Goal: Task Accomplishment & Management: Complete application form

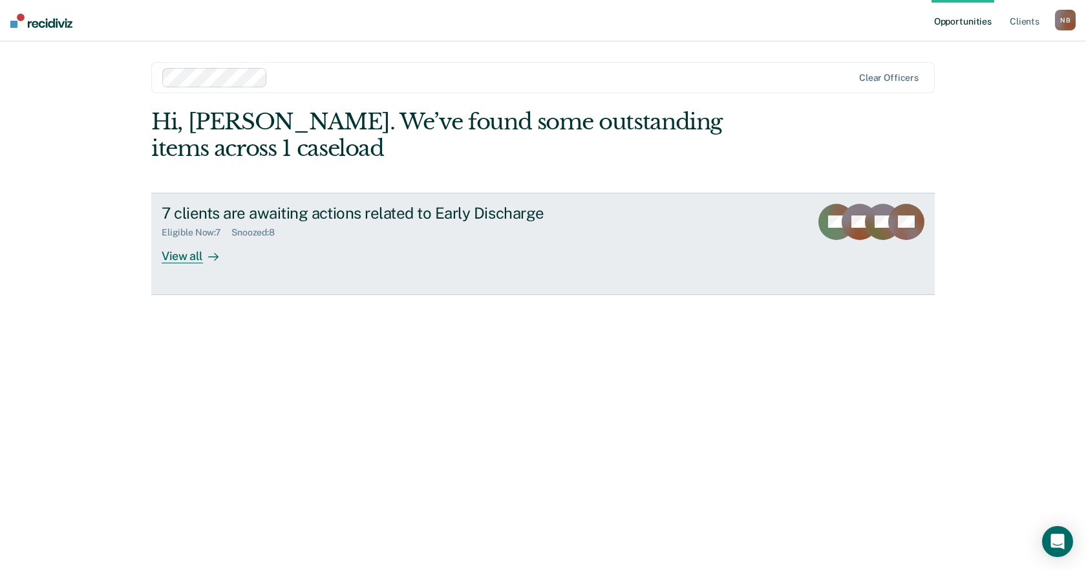
click at [266, 268] on link "7 clients are awaiting actions related to Early Discharge Eligible Now : 7 Snoo…" at bounding box center [543, 244] width 784 height 102
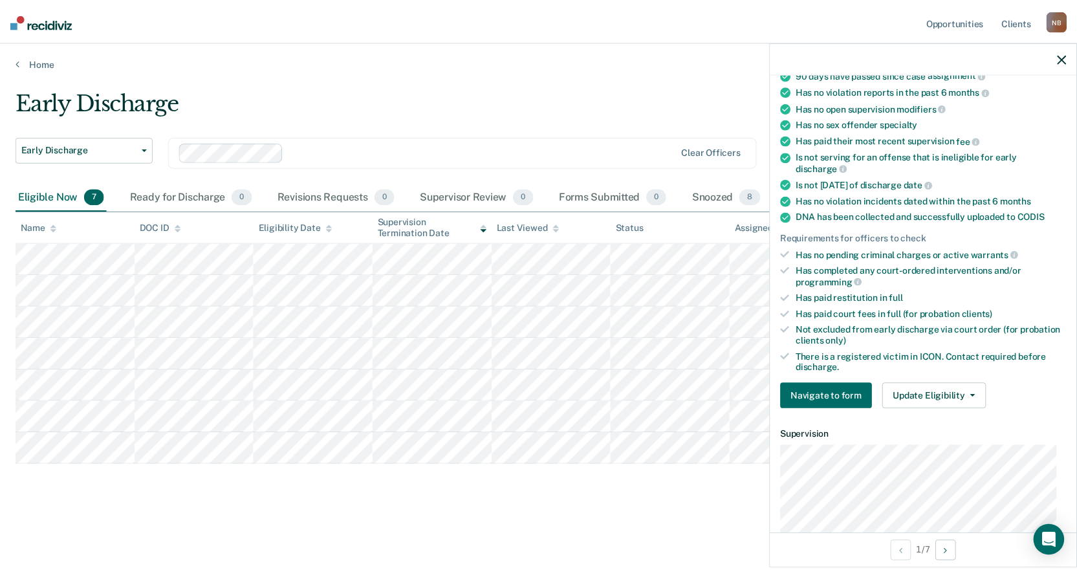
scroll to position [194, 0]
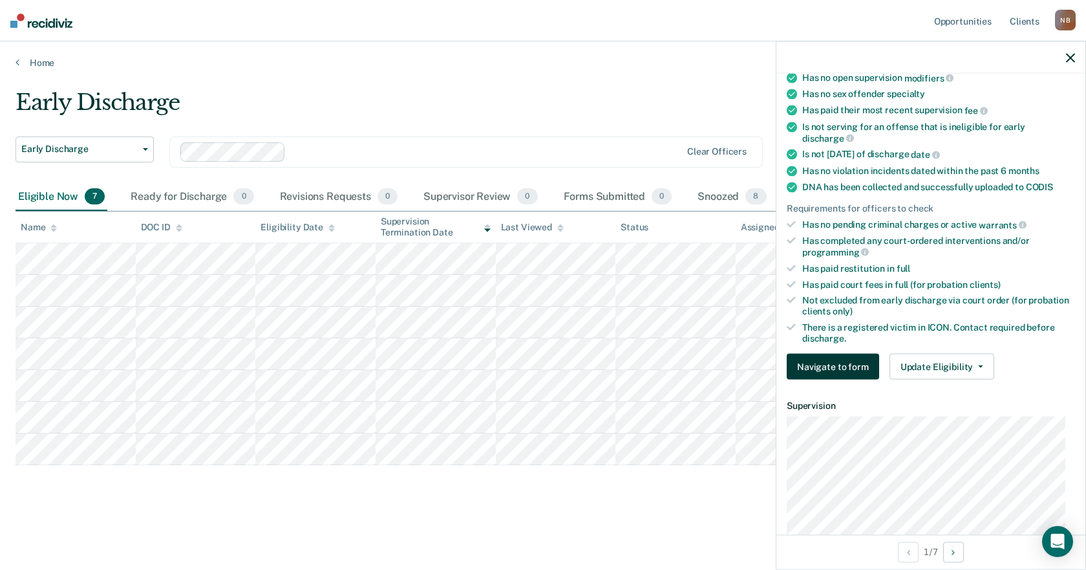
click at [836, 369] on button "Navigate to form" at bounding box center [833, 367] width 92 height 26
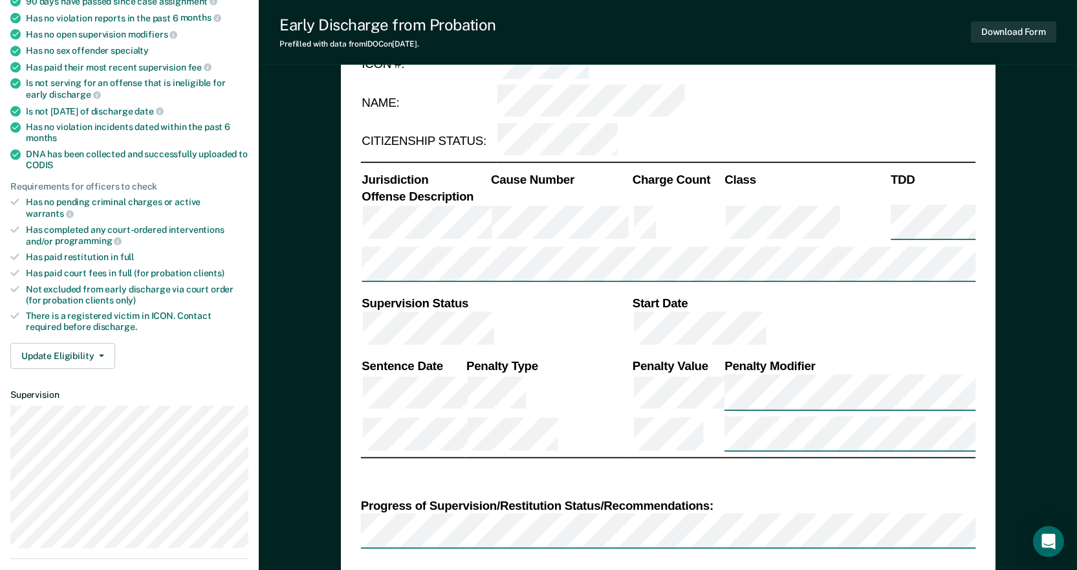
scroll to position [259, 0]
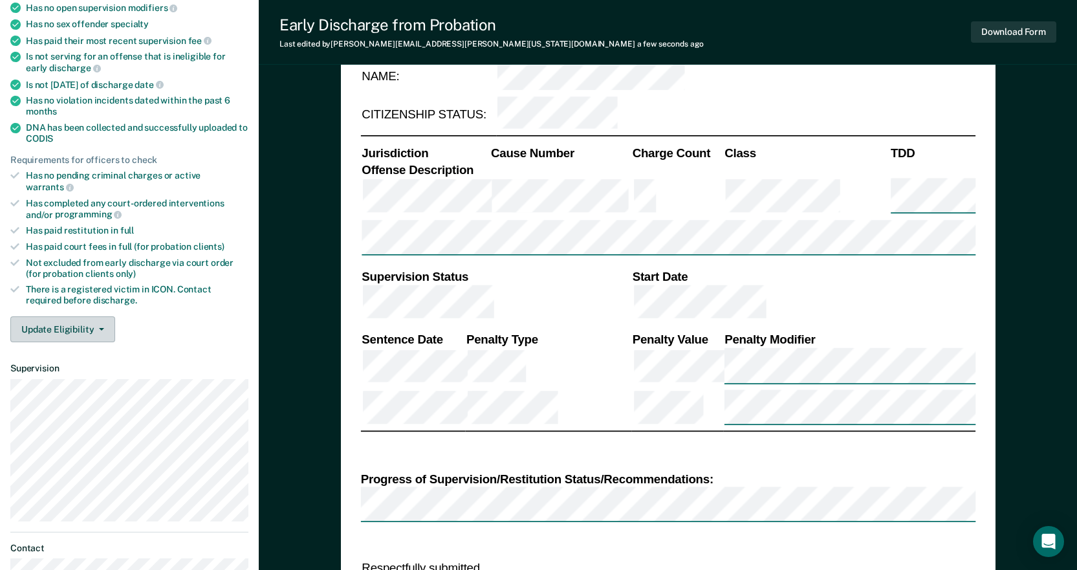
click at [57, 320] on button "Update Eligibility" at bounding box center [62, 329] width 105 height 26
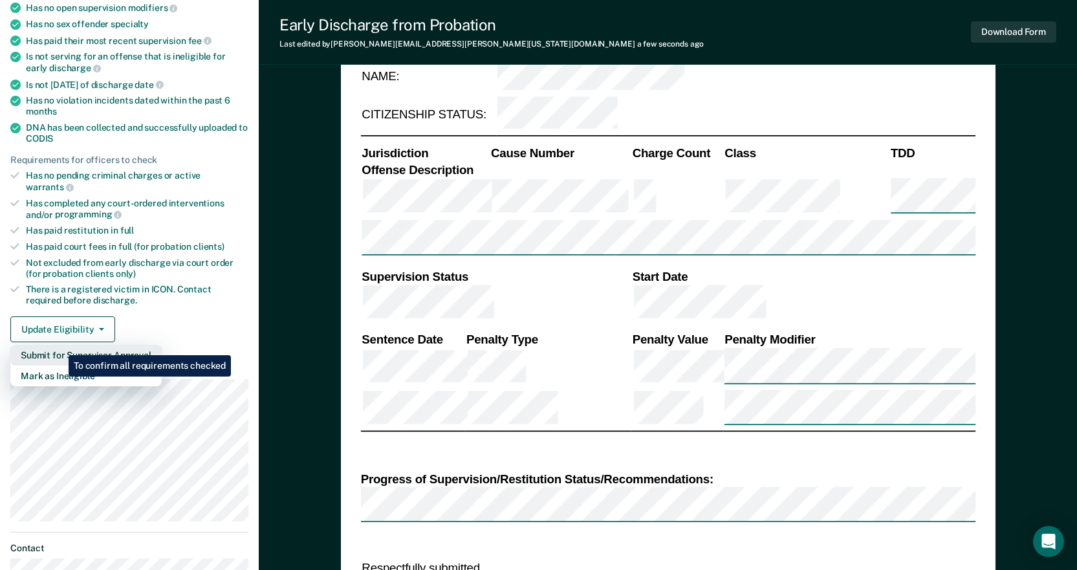
click at [59, 345] on button "Submit for Supervisor Approval" at bounding box center [85, 355] width 151 height 21
type textarea "x"
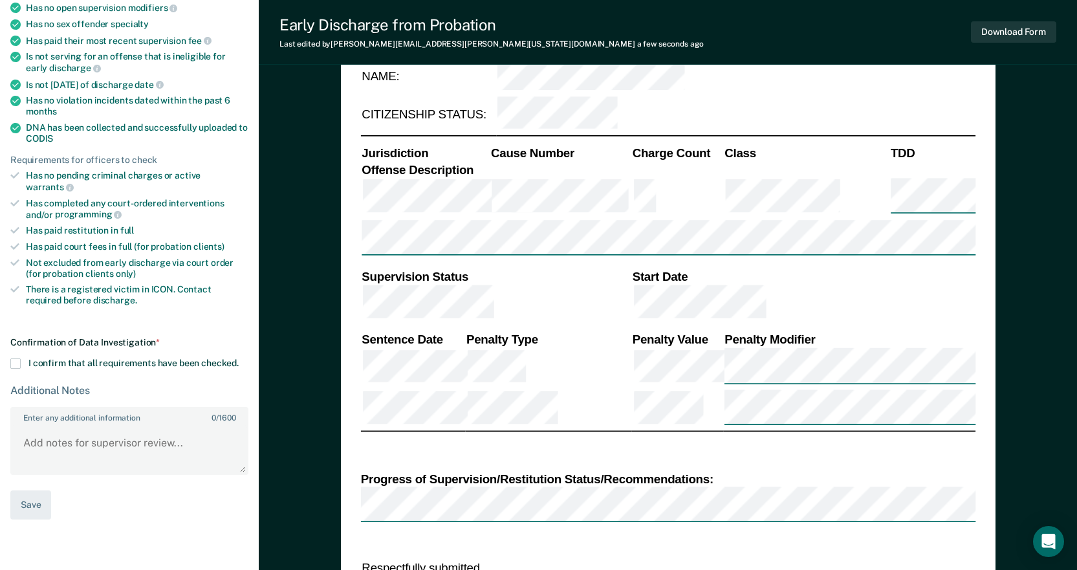
click at [59, 358] on span "I confirm that all requirements have been checked." at bounding box center [133, 363] width 210 height 10
click at [239, 358] on input "I confirm that all requirements have been checked." at bounding box center [239, 358] width 0 height 0
click at [158, 438] on textarea "Enter any additional information 0 / 1600" at bounding box center [129, 449] width 235 height 48
type textarea "Victim is from 2015 All fees/fines paid No new charges All requirements met"
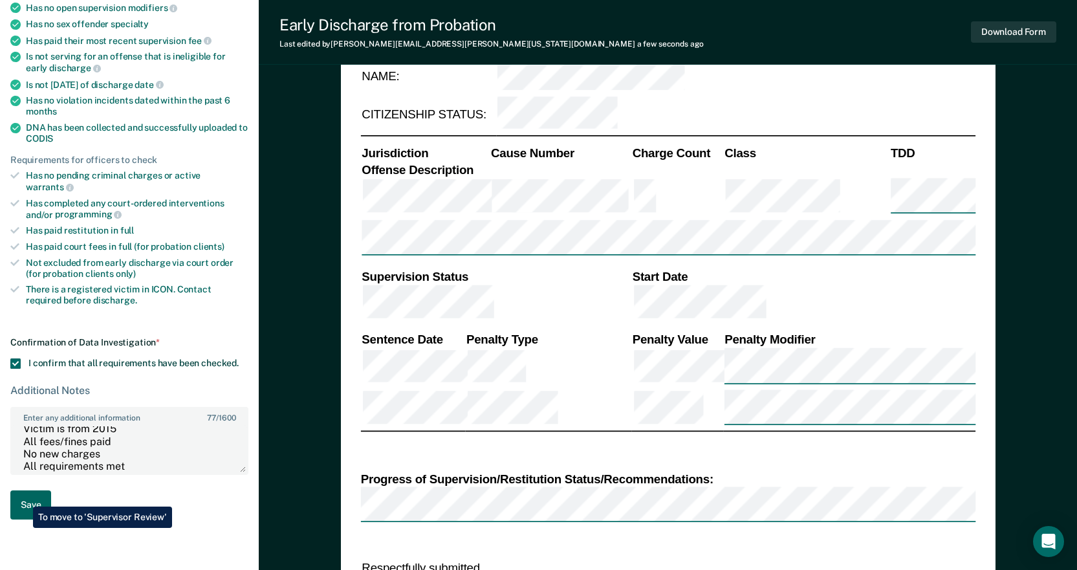
click at [23, 497] on button "Save" at bounding box center [30, 504] width 41 height 29
type textarea "x"
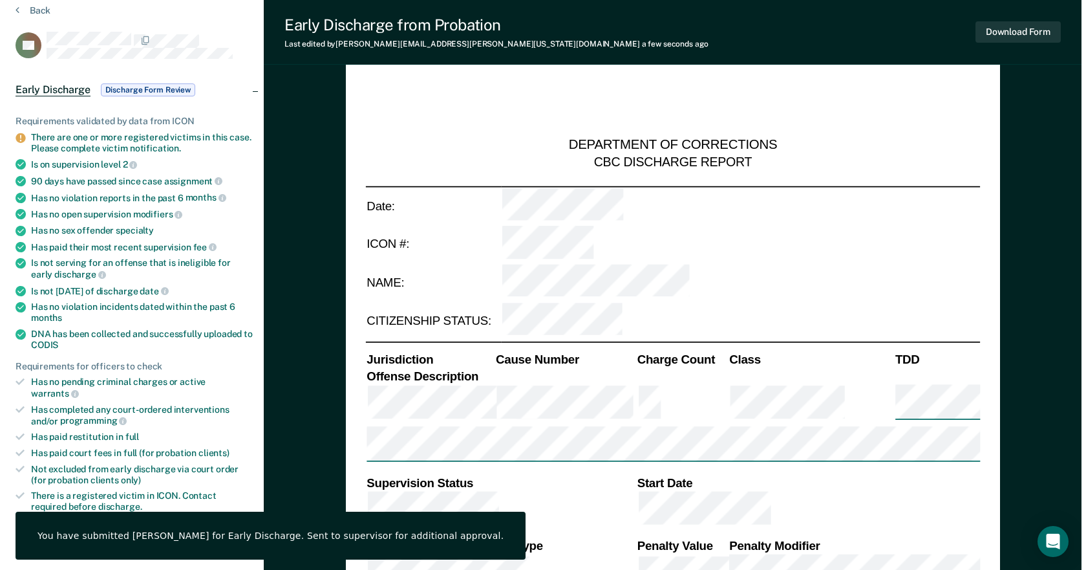
scroll to position [0, 0]
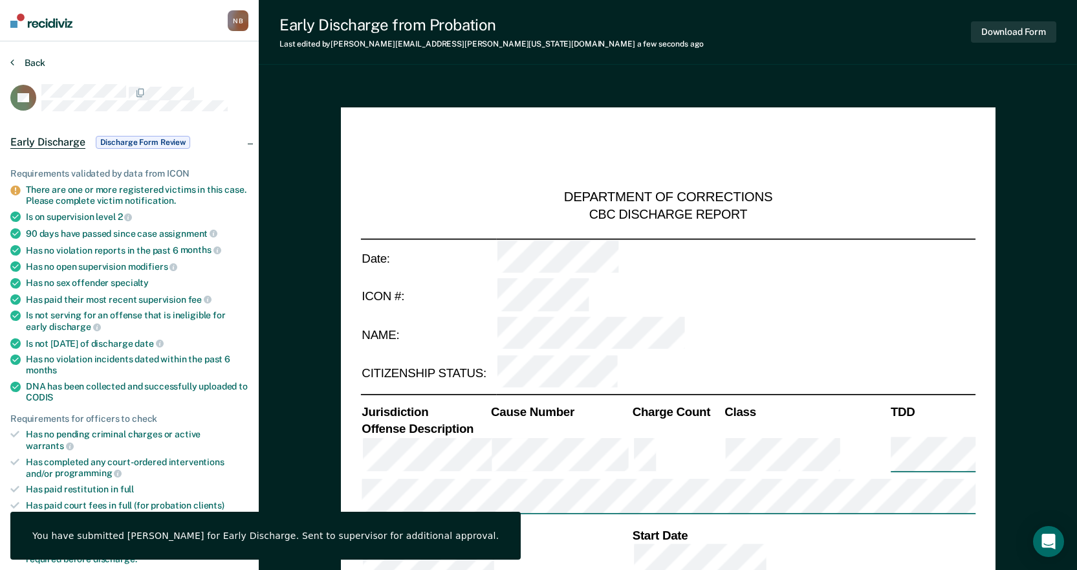
click at [38, 65] on button "Back" at bounding box center [27, 63] width 35 height 12
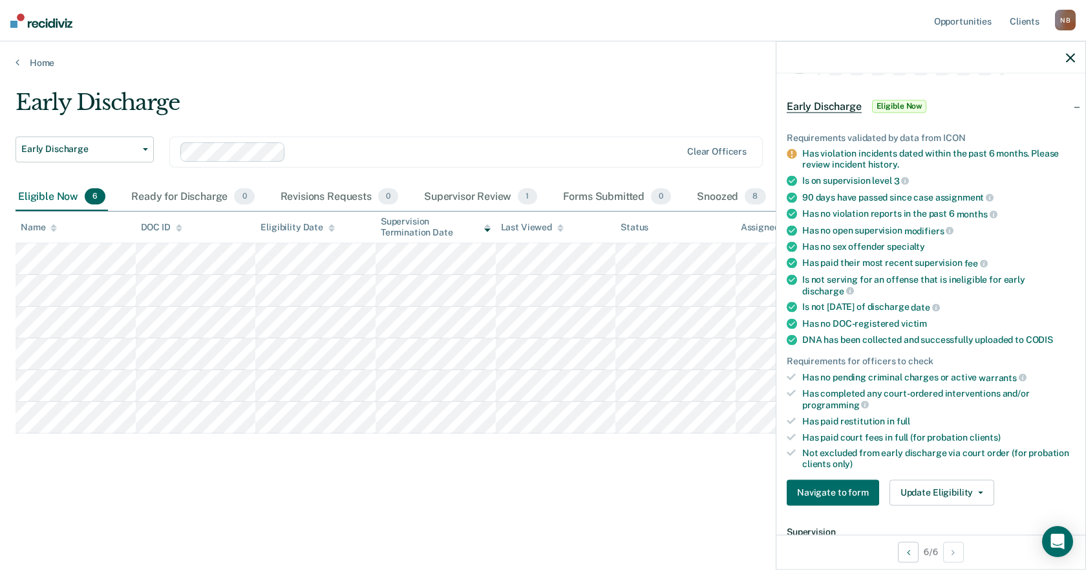
scroll to position [65, 0]
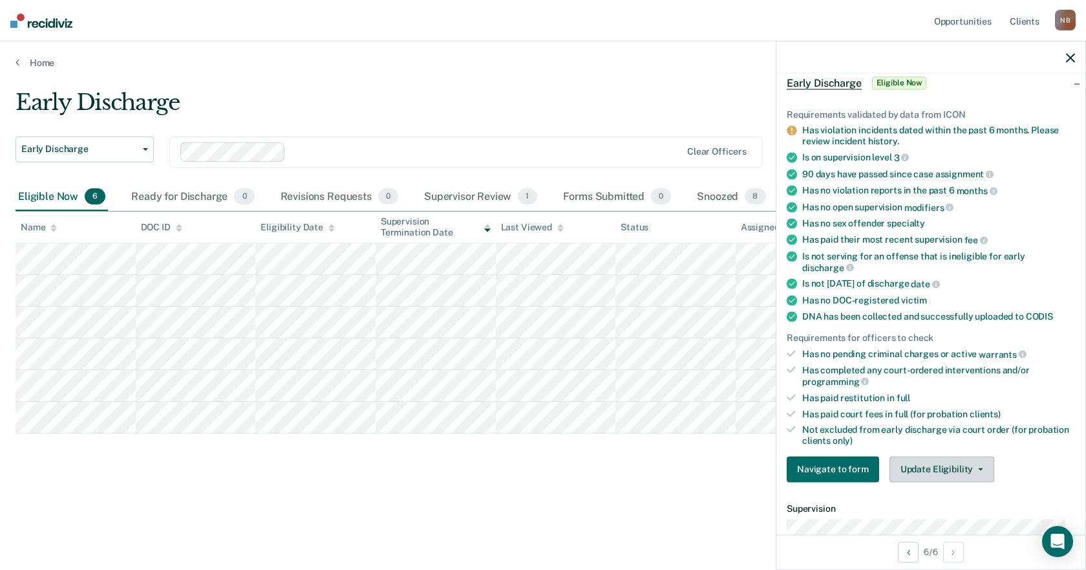
click at [942, 474] on button "Update Eligibility" at bounding box center [942, 469] width 105 height 26
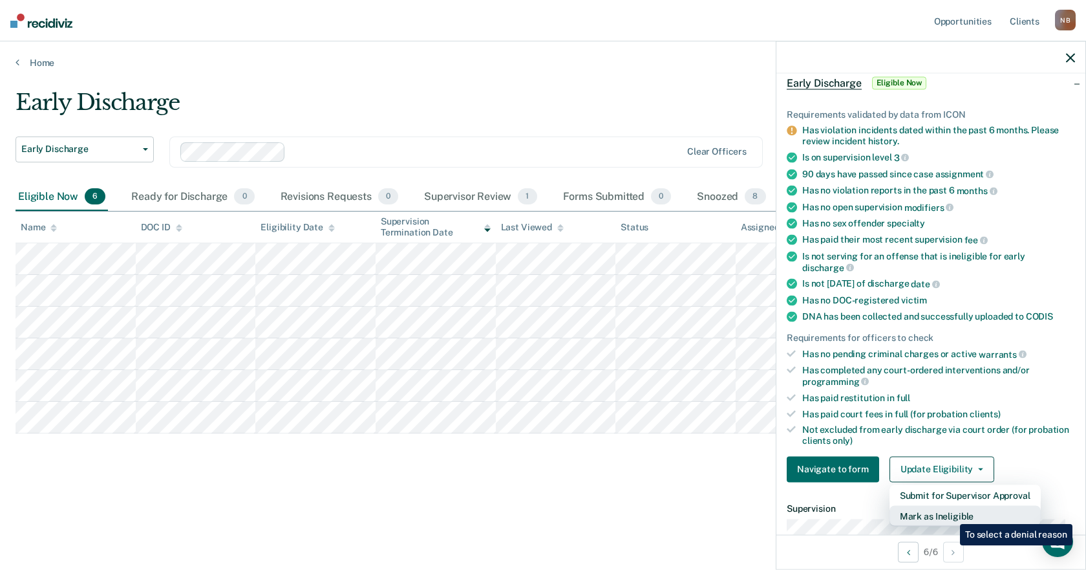
click at [951, 514] on button "Mark as Ineligible" at bounding box center [965, 515] width 151 height 21
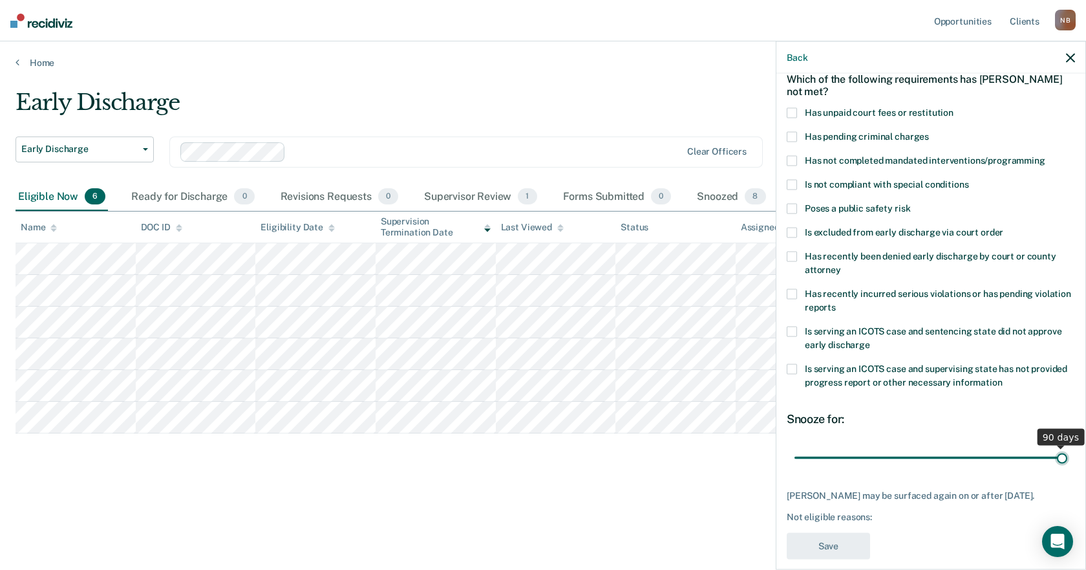
drag, startPoint x: 893, startPoint y: 457, endPoint x: 1109, endPoint y: 451, distance: 216.1
type input "90"
click at [1068, 451] on input "range" at bounding box center [931, 457] width 273 height 23
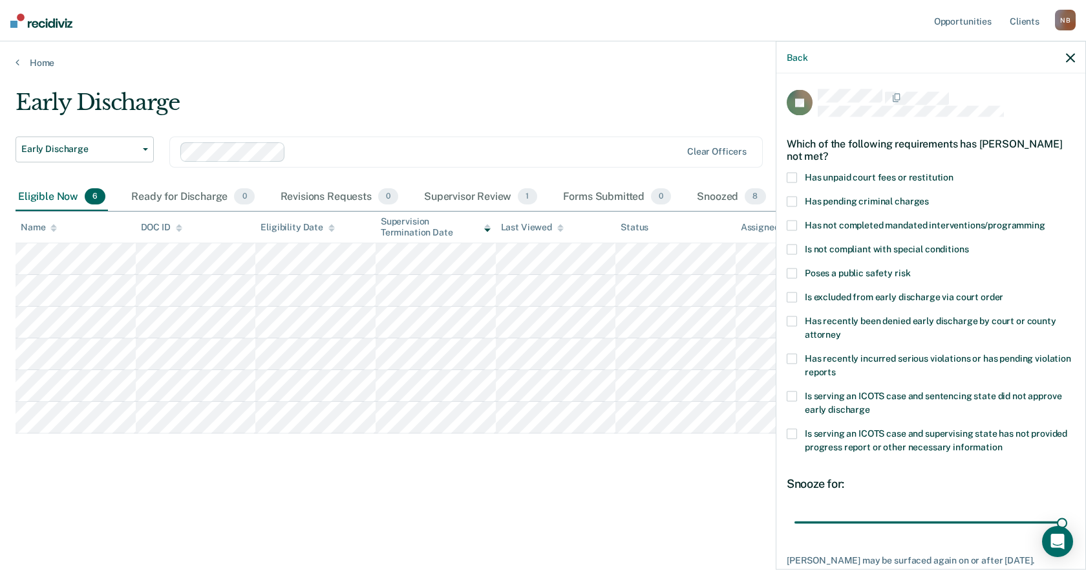
click at [895, 177] on span "Has unpaid court fees or restitution" at bounding box center [879, 176] width 149 height 10
click at [954, 172] on input "Has unpaid court fees or restitution" at bounding box center [954, 172] width 0 height 0
click at [894, 225] on span "Has not completed mandated interventions/programming" at bounding box center [925, 224] width 241 height 10
click at [1046, 220] on input "Has not completed mandated interventions/programming" at bounding box center [1046, 220] width 0 height 0
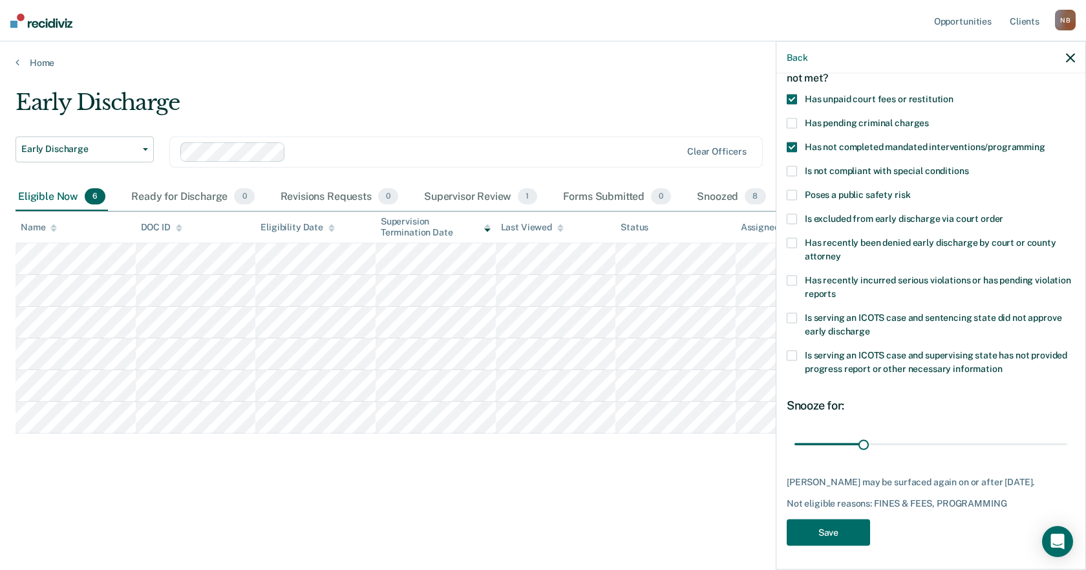
scroll to position [79, 0]
drag, startPoint x: 946, startPoint y: 486, endPoint x: 857, endPoint y: 536, distance: 102.2
click at [857, 536] on button "Save" at bounding box center [828, 531] width 83 height 27
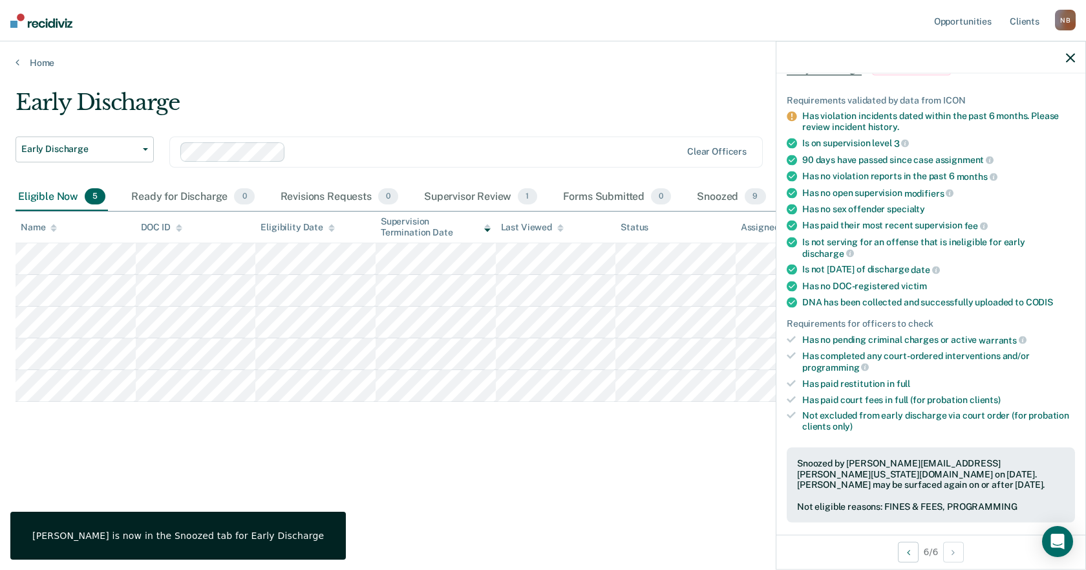
click at [556, 468] on div "Early Discharge Early Discharge Early Discharge Clear officers Eligible Now 5 R…" at bounding box center [543, 280] width 1055 height 383
click at [129, 468] on div "Early Discharge Early Discharge Early Discharge Clear officers Eligible Now 5 R…" at bounding box center [543, 280] width 1055 height 383
click at [1070, 58] on icon "button" at bounding box center [1070, 57] width 9 height 9
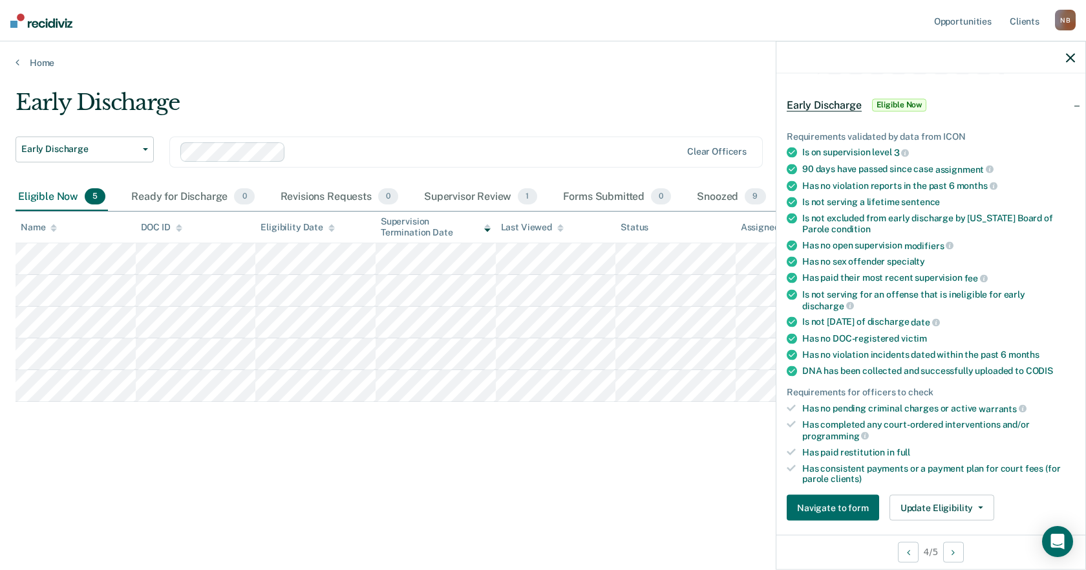
scroll to position [65, 0]
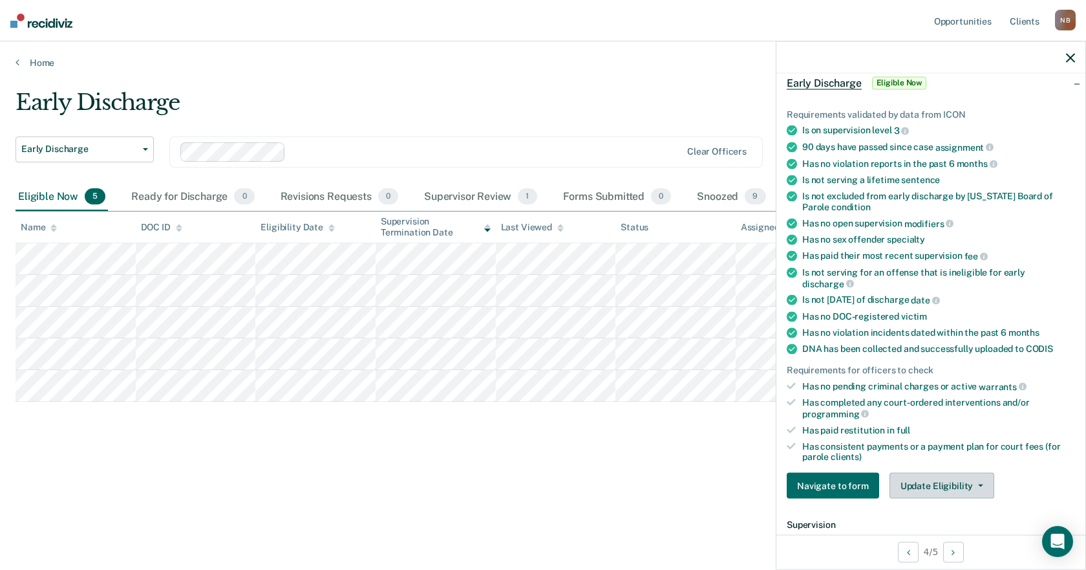
click at [952, 487] on button "Update Eligibility" at bounding box center [942, 486] width 105 height 26
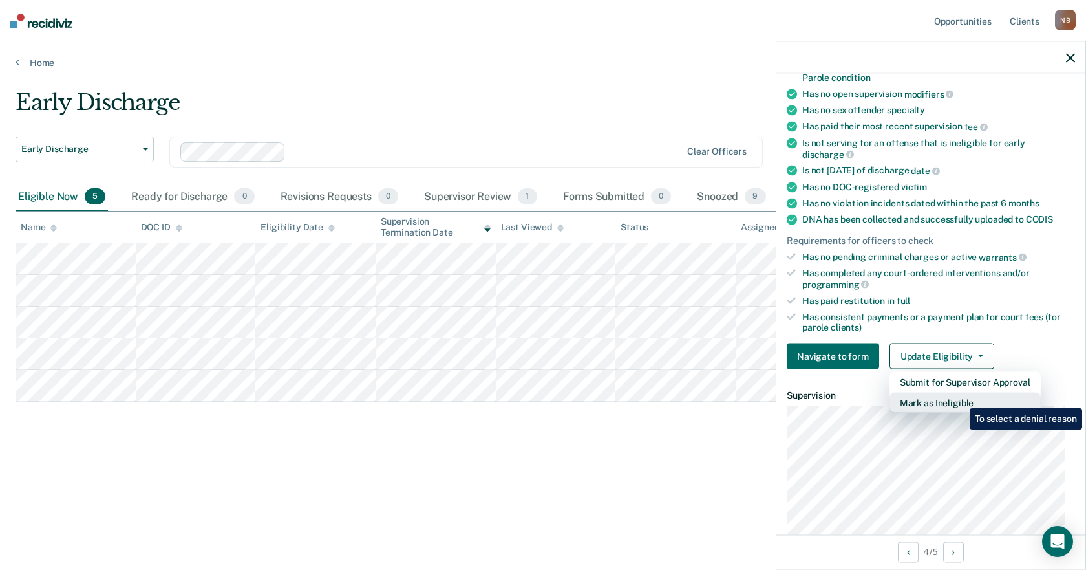
click at [960, 398] on button "Mark as Ineligible" at bounding box center [965, 403] width 151 height 21
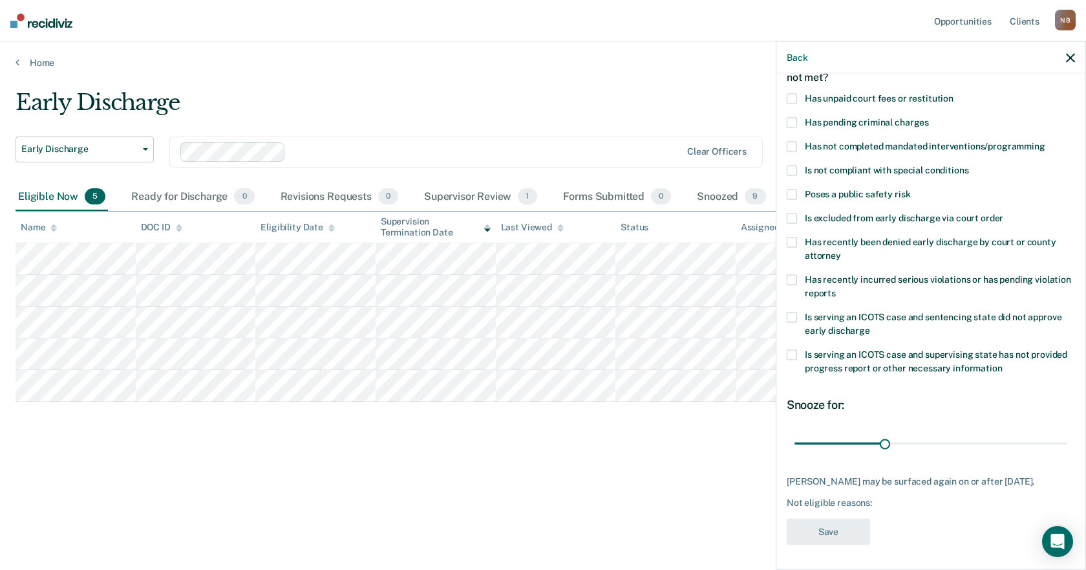
click at [868, 92] on span "Has unpaid court fees or restitution" at bounding box center [879, 97] width 149 height 10
click at [954, 93] on input "Has unpaid court fees or restitution" at bounding box center [954, 93] width 0 height 0
click at [861, 143] on span "Has not completed mandated interventions/programming" at bounding box center [925, 145] width 241 height 10
click at [1046, 141] on input "Has not completed mandated interventions/programming" at bounding box center [1046, 141] width 0 height 0
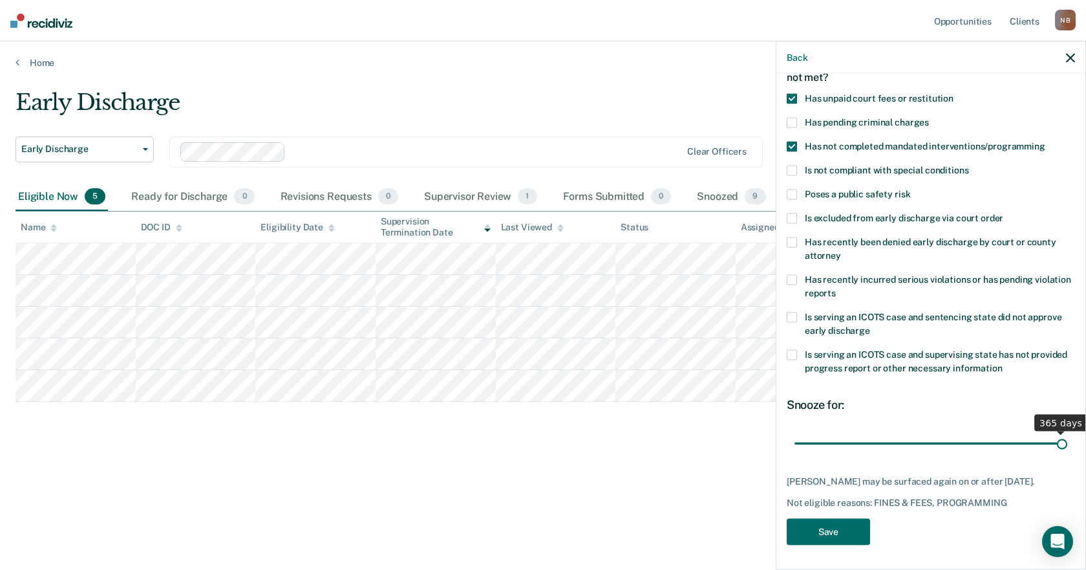
drag, startPoint x: 823, startPoint y: 446, endPoint x: 1136, endPoint y: 456, distance: 313.2
type input "365"
click at [1068, 455] on input "range" at bounding box center [931, 443] width 273 height 23
click at [860, 195] on span "Poses a public safety risk" at bounding box center [857, 193] width 105 height 10
click at [911, 189] on input "Poses a public safety risk" at bounding box center [911, 189] width 0 height 0
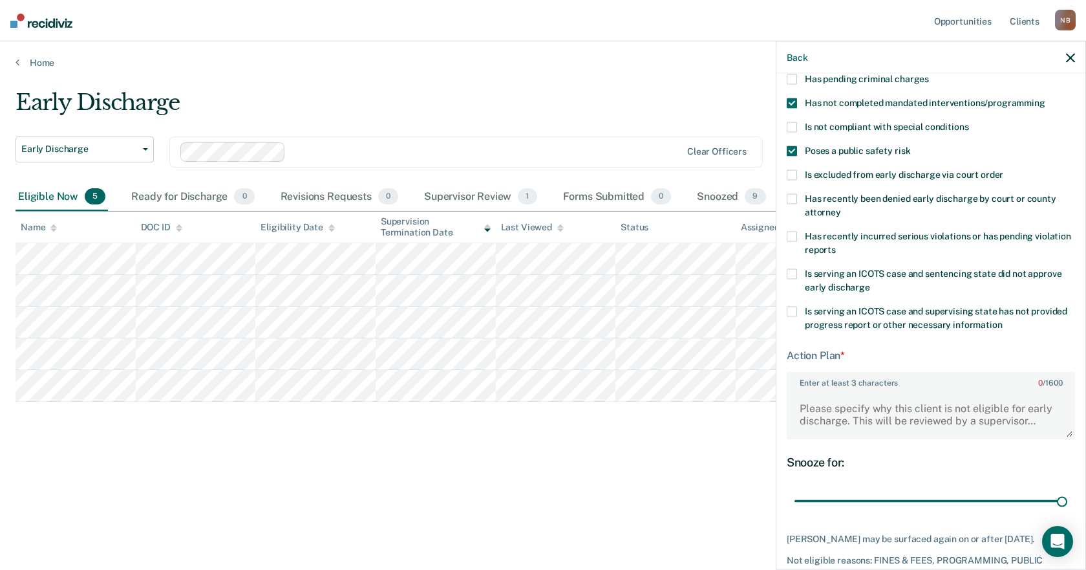
scroll to position [137, 0]
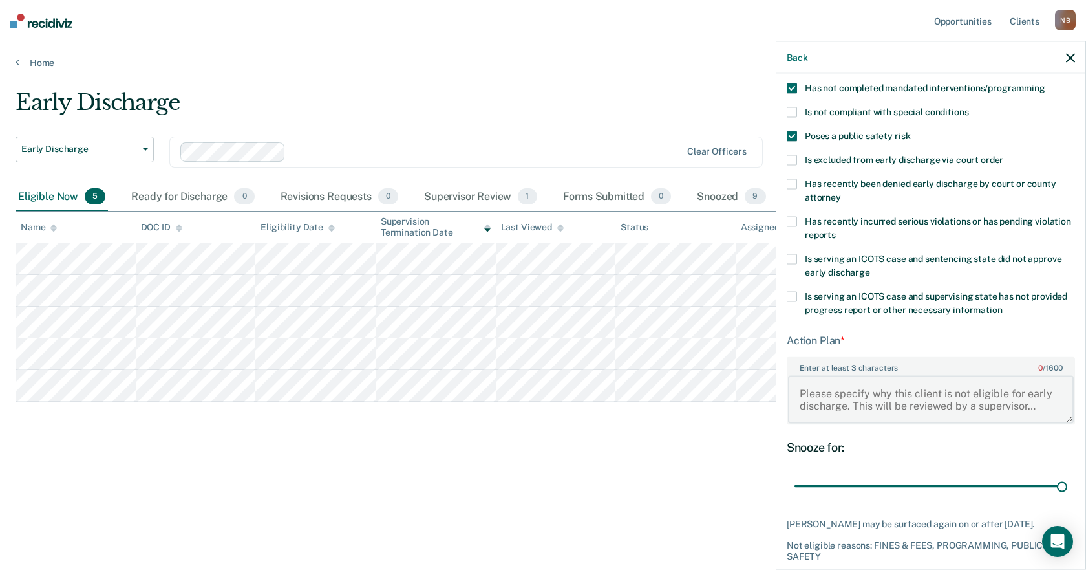
click at [872, 395] on textarea "Enter at least 3 characters 0 / 1600" at bounding box center [931, 399] width 286 height 48
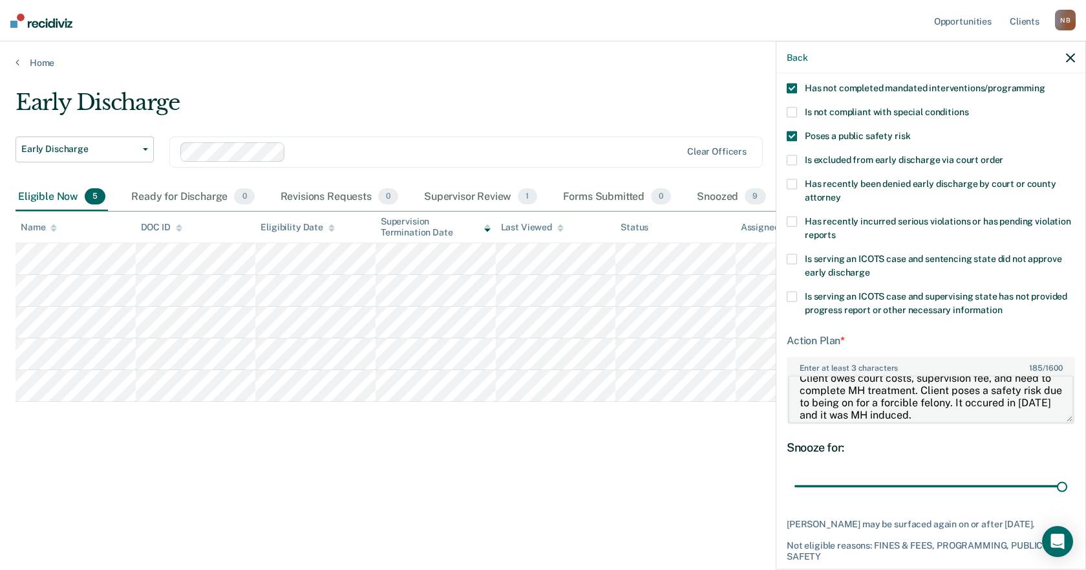
click at [1031, 411] on textarea "Client owes court costs, supervision fee, and need to complete MH treatment. Cl…" at bounding box center [931, 399] width 286 height 48
click at [1029, 403] on textarea "Client owes court costs, supervision fee, and need to complete MH treatment. Cl…" at bounding box center [931, 399] width 286 height 48
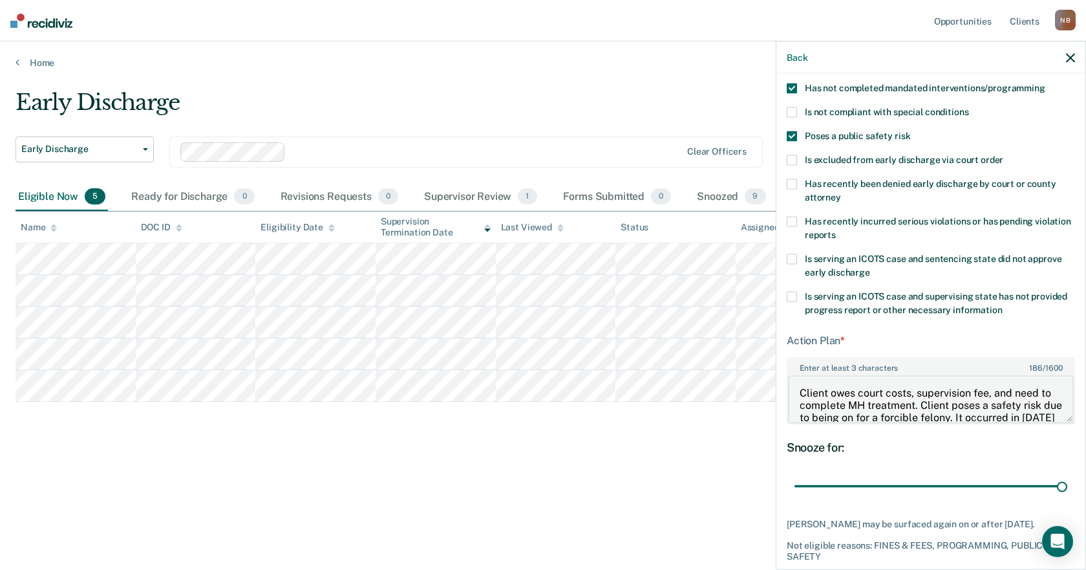
click at [1036, 390] on textarea "Client owes court costs, supervision fee, and need to complete MH treatment. Cl…" at bounding box center [931, 399] width 286 height 48
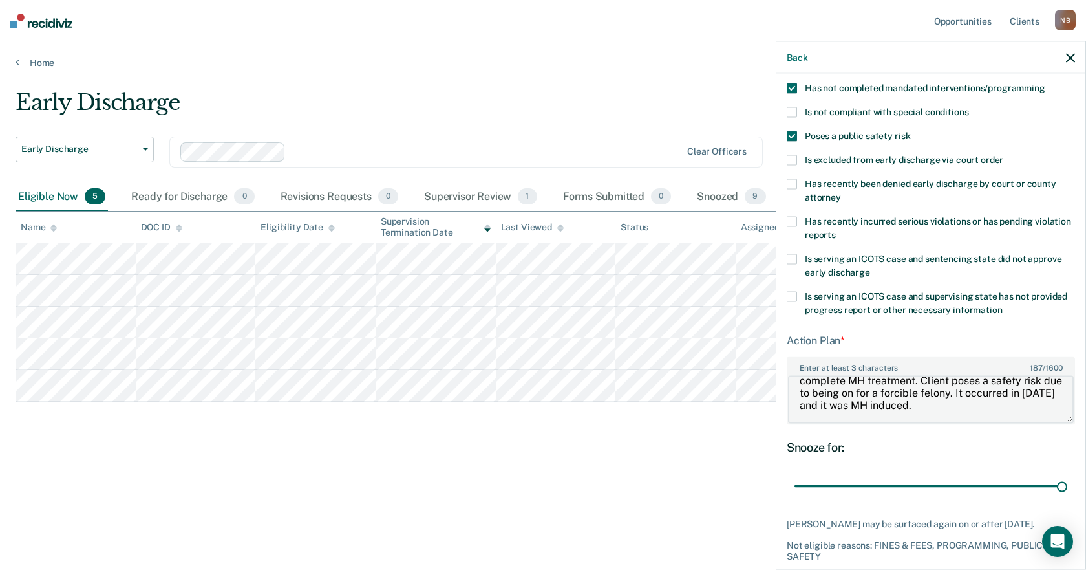
click at [1011, 403] on textarea "Client owes court costs, supervision fee, and needs to complete MH treatment. C…" at bounding box center [931, 399] width 286 height 48
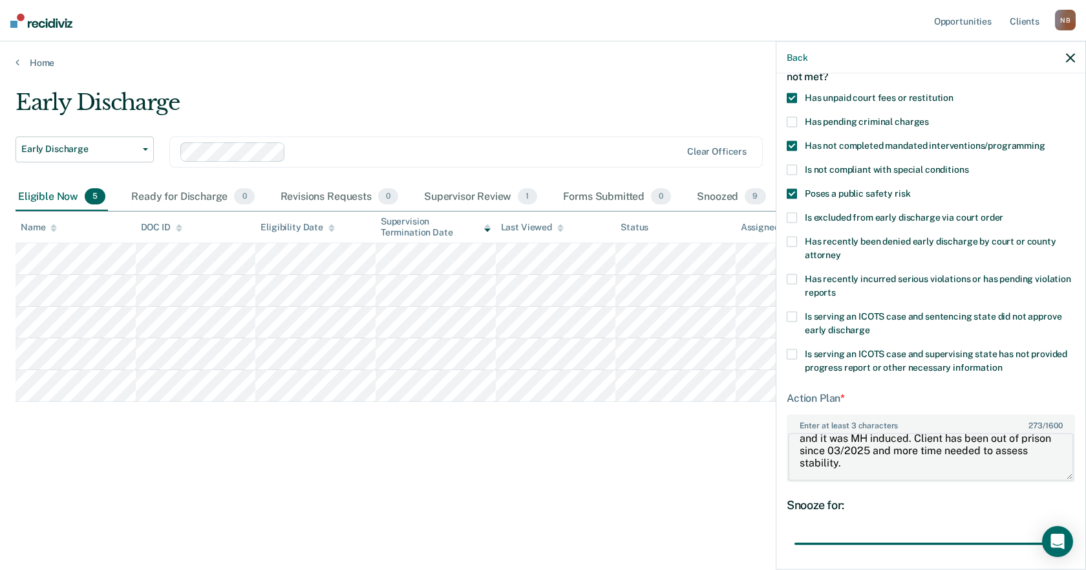
scroll to position [0, 0]
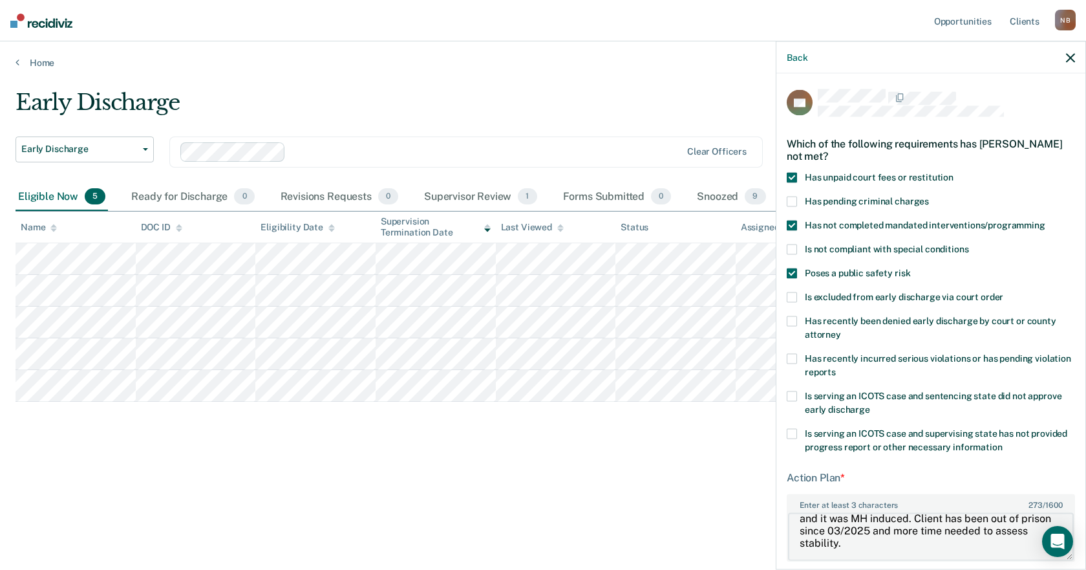
type textarea "Client owes court costs, supervision fee, and needs to complete MH treatment. C…"
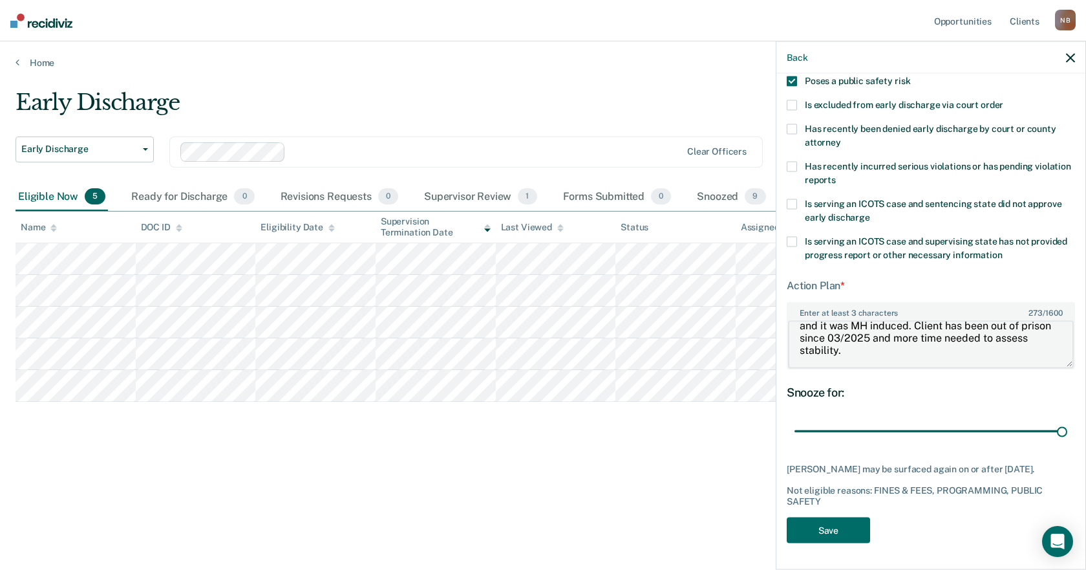
scroll to position [202, 0]
click at [845, 525] on button "Save" at bounding box center [828, 530] width 83 height 27
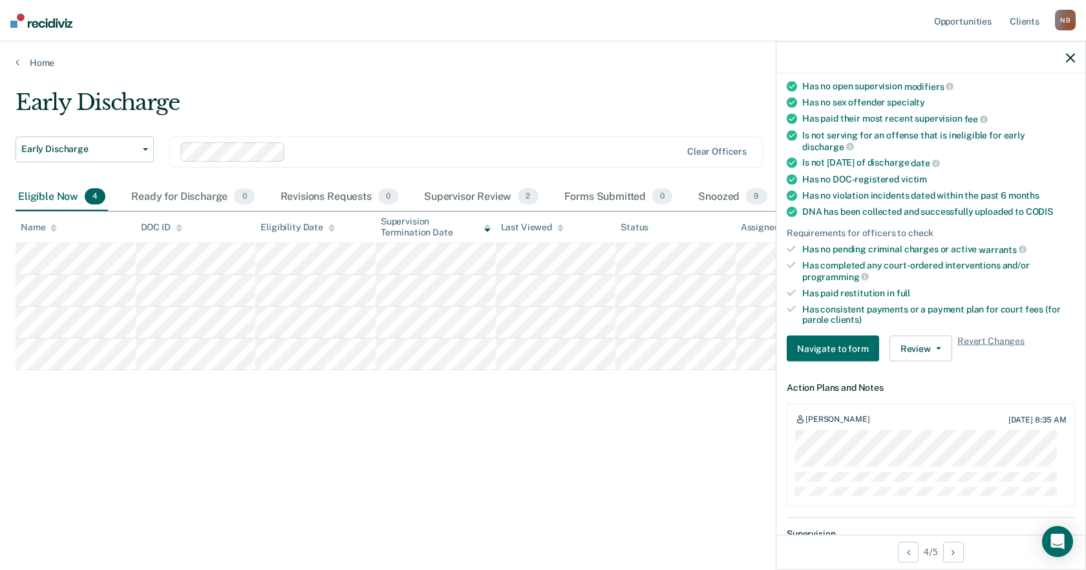
click at [1071, 59] on icon "button" at bounding box center [1070, 57] width 9 height 9
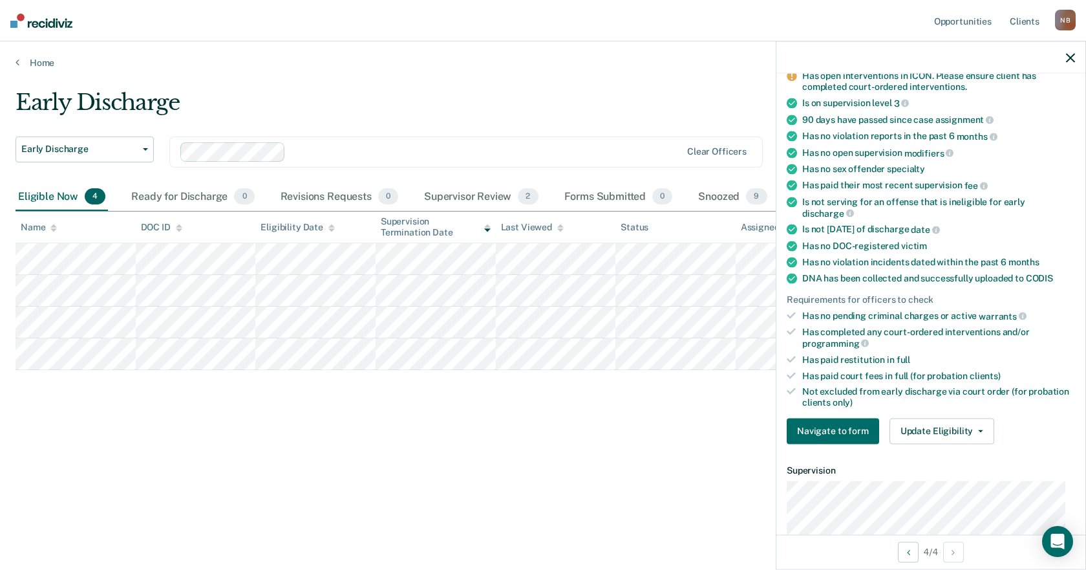
scroll to position [129, 0]
